Goal: Complete application form

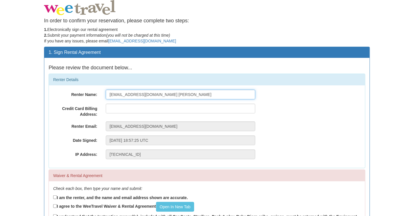
drag, startPoint x: 181, startPoint y: 94, endPoint x: 67, endPoint y: 95, distance: 114.8
click at [67, 95] on div "Renter Name: [EMAIL_ADDRESS][DOMAIN_NAME] [PERSON_NAME]" at bounding box center [207, 95] width 317 height 10
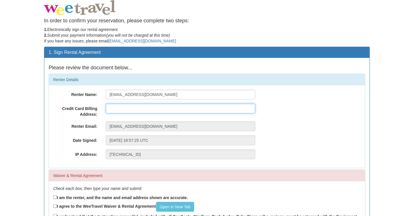
click at [128, 109] on input "text" at bounding box center [181, 109] width 150 height 10
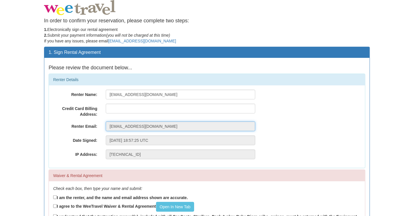
click at [121, 125] on input "[EMAIL_ADDRESS][DOMAIN_NAME]" at bounding box center [181, 126] width 150 height 10
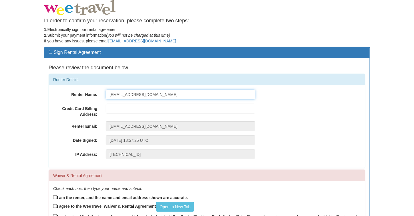
drag, startPoint x: 158, startPoint y: 96, endPoint x: 90, endPoint y: 93, distance: 67.9
click at [90, 93] on div "Renter Name: [EMAIL_ADDRESS][DOMAIN_NAME]" at bounding box center [207, 95] width 317 height 10
type input "[PERSON_NAME]"
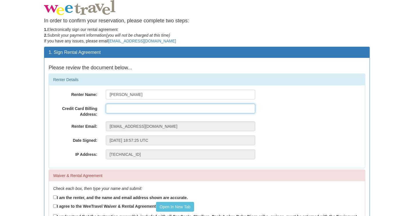
click at [128, 111] on input "text" at bounding box center [181, 109] width 150 height 10
type input "!"
type input "1"
type input "[STREET_ADDRESS]"
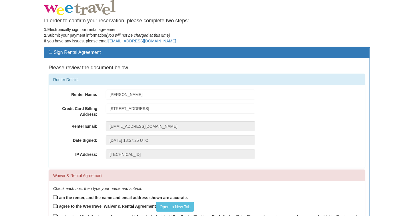
click at [299, 114] on div "Credit Card Billing Address: [STREET_ADDRESS]" at bounding box center [207, 110] width 317 height 13
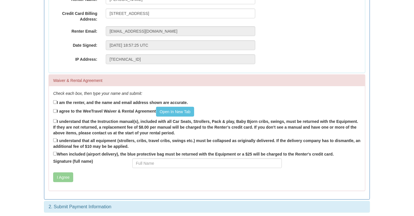
scroll to position [96, 0]
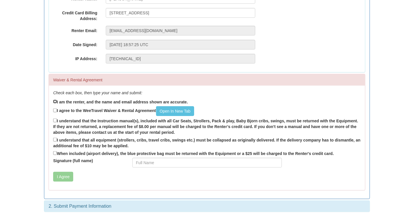
click at [54, 101] on input "I am the renter, and the name and email address shown are accurate." at bounding box center [55, 102] width 4 height 4
checkbox input "true"
click at [54, 110] on input "I agree to the WeeTravel Waiver & Rental Agreement Open In [GEOGRAPHIC_DATA]" at bounding box center [55, 110] width 4 height 4
checkbox input "true"
click at [55, 121] on label "I understand that the Instruction manual(s), included with all Car Seats, Strol…" at bounding box center [207, 126] width 308 height 18
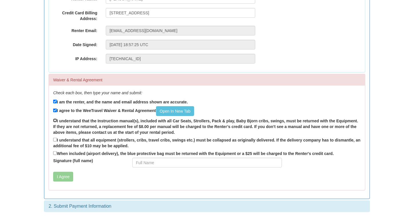
click at [55, 121] on input "I understand that the Instruction manual(s), included with all Car Seats, Strol…" at bounding box center [55, 120] width 4 height 4
checkbox input "true"
click at [55, 138] on input "I understand that all equipment (strollers, cribs, travel cribs, swings etc.) m…" at bounding box center [55, 140] width 4 height 4
checkbox input "true"
click at [54, 151] on input "When included (airport delivery), the blue protective bag must be returned with…" at bounding box center [55, 153] width 4 height 4
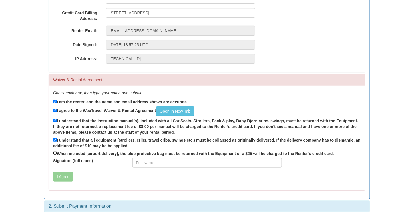
checkbox input "true"
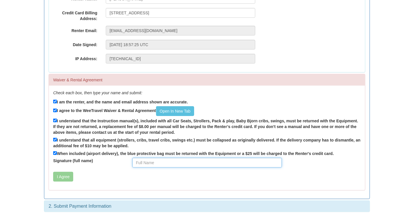
click at [142, 159] on input "Signature (full name)" at bounding box center [208, 163] width 150 height 10
type input "[PERSON_NAME]"
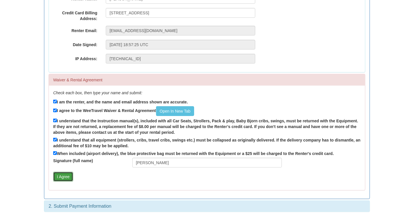
click at [59, 177] on button "I Agree" at bounding box center [63, 177] width 20 height 10
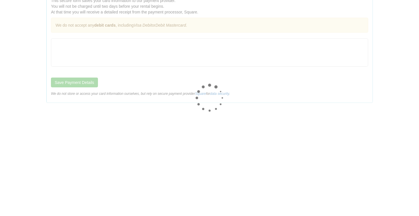
scroll to position [0, 0]
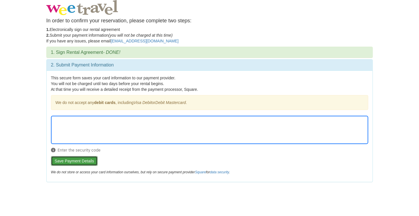
click at [70, 161] on button "Save Payment Details" at bounding box center [74, 161] width 47 height 10
